Goal: Task Accomplishment & Management: Check status

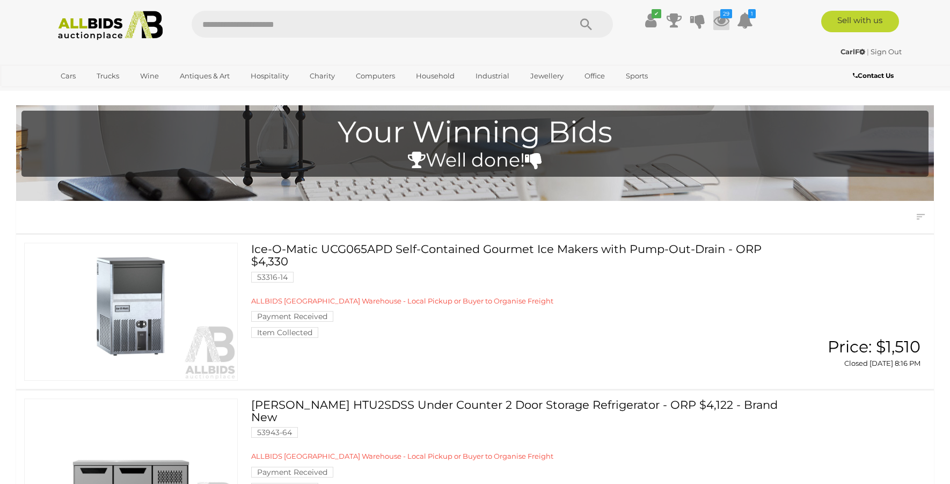
click at [724, 22] on icon at bounding box center [721, 20] width 16 height 19
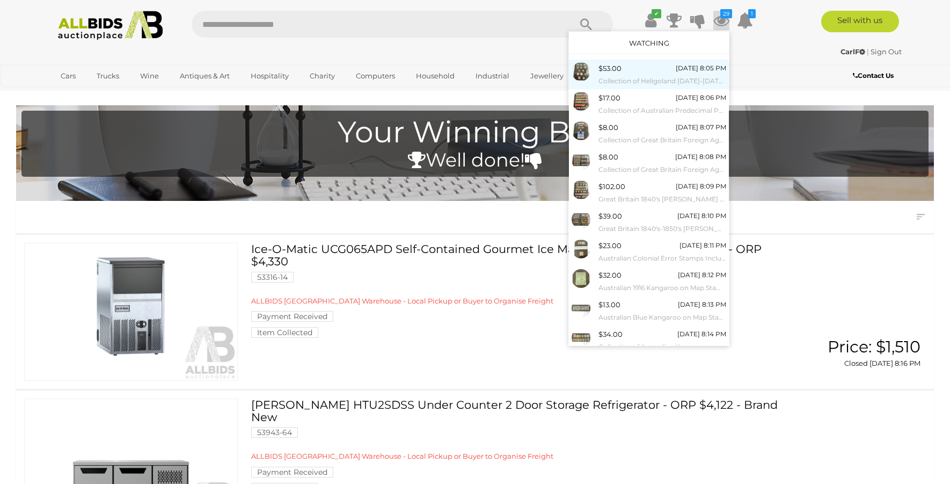
click at [628, 70] on div "$53.00 Today 8:05 PM Collection of Heligoland 1867-1876 Stamps Including Emboss…" at bounding box center [663, 74] width 128 height 24
